Goal: Transaction & Acquisition: Purchase product/service

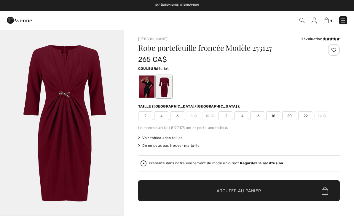
checkbox input "true"
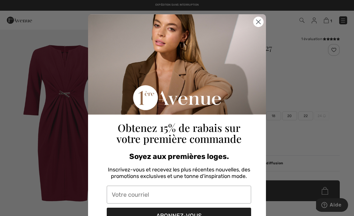
click at [258, 18] on circle "Close dialog" at bounding box center [258, 22] width 10 height 10
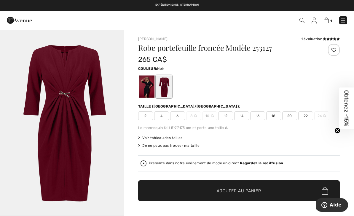
click at [148, 85] on div at bounding box center [146, 86] width 15 height 22
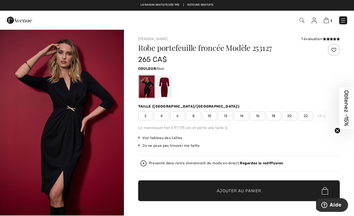
click at [163, 84] on div at bounding box center [163, 86] width 15 height 22
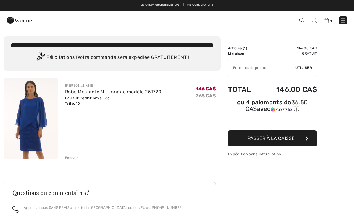
click at [77, 94] on link "Robe Moulante Mi-Longue modèle 251720" at bounding box center [113, 92] width 96 height 6
click at [94, 93] on link "Robe Moulante Mi-Longue modèle 251720" at bounding box center [113, 92] width 96 height 6
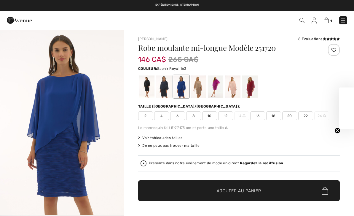
checkbox input "true"
click at [226, 115] on span "12" at bounding box center [225, 115] width 15 height 9
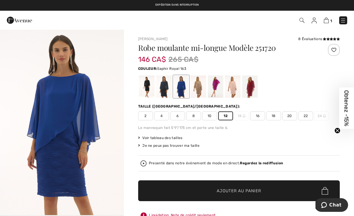
click at [244, 190] on span "Ajouter au panier" at bounding box center [239, 190] width 44 height 6
click at [333, 18] on span "2" at bounding box center [249, 20] width 195 height 8
click at [326, 18] on img at bounding box center [325, 20] width 5 height 6
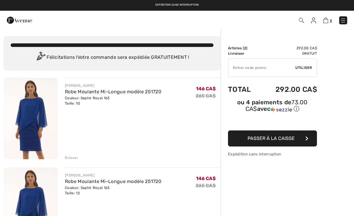
click at [76, 154] on div "Enlever" at bounding box center [143, 157] width 156 height 7
click at [74, 154] on div "Enlever" at bounding box center [143, 157] width 156 height 7
